Goal: Information Seeking & Learning: Learn about a topic

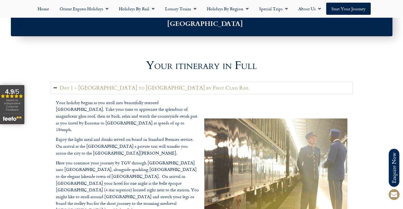
scroll to position [609, 0]
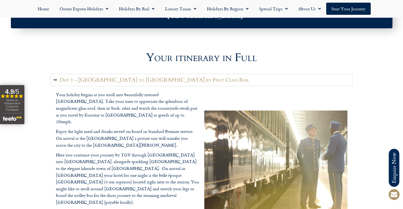
click at [156, 77] on h2 "Day 1 - London to Montreux by First Class Rail" at bounding box center [154, 80] width 189 height 7
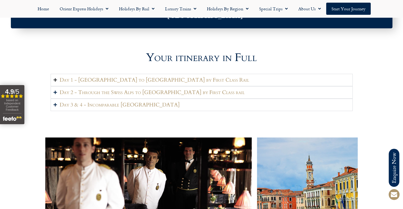
click at [156, 77] on h2 "Day 1 - London to Montreux by First Class Rail" at bounding box center [154, 80] width 189 height 7
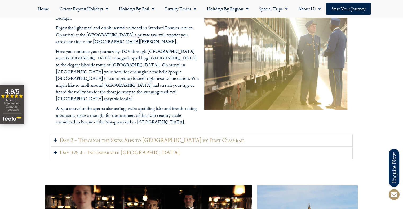
scroll to position [715, 0]
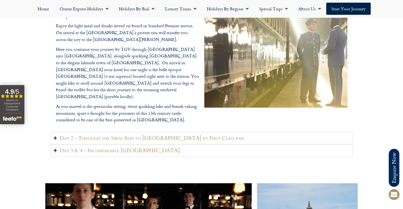
click at [162, 135] on h2 "Day 2 - Through the Swiss Alps to Venice by First Class rail" at bounding box center [152, 138] width 185 height 7
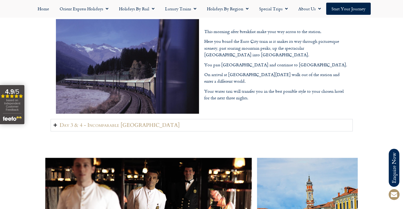
scroll to position [688, 0]
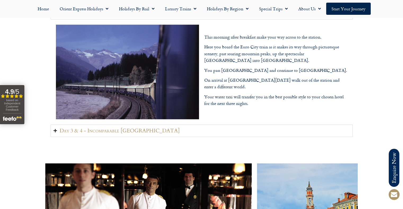
click at [167, 125] on summary "Day 3 & 4 - Incomparable Venice" at bounding box center [202, 131] width 302 height 12
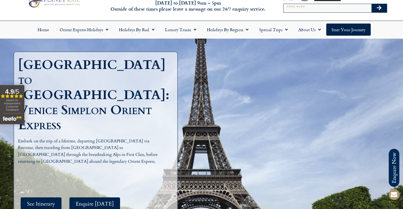
scroll to position [0, 0]
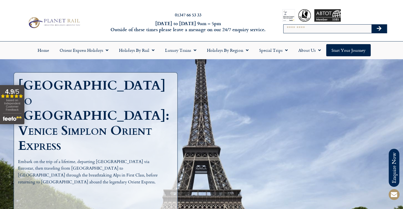
click at [19, 18] on link at bounding box center [54, 22] width 78 height 13
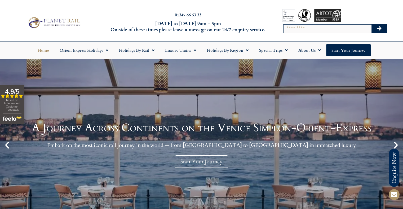
click at [96, 19] on div at bounding box center [53, 23] width 107 height 16
click at [22, 13] on div "01347 66 53 33 [DATE] to [DATE] 9am – 5pm Outside of these times please leave a…" at bounding box center [201, 22] width 403 height 37
